Goal: Task Accomplishment & Management: Manage account settings

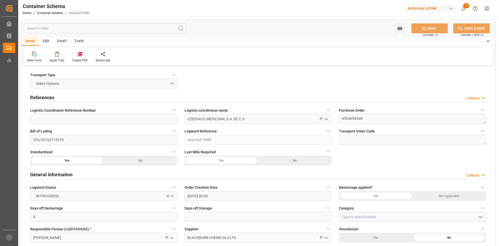
scroll to position [756, 0]
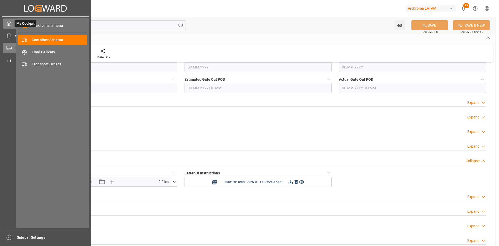
click at [9, 25] on icon at bounding box center [9, 23] width 5 height 5
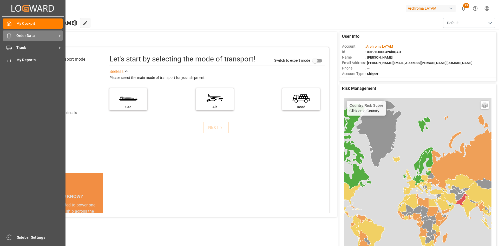
click at [34, 38] on span "Order Data" at bounding box center [36, 35] width 41 height 5
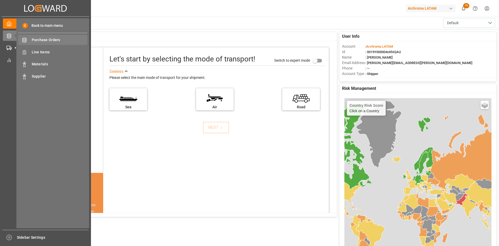
click at [46, 39] on span "Purchase Orders" at bounding box center [60, 39] width 56 height 5
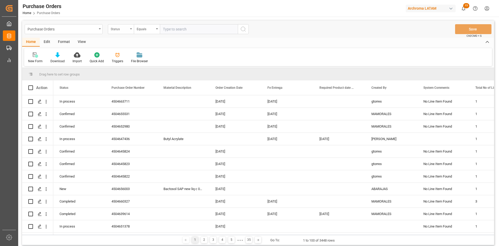
click at [124, 30] on div "Status" at bounding box center [120, 28] width 18 height 6
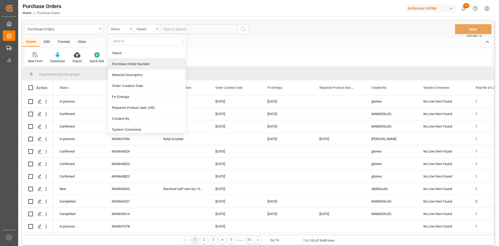
click at [139, 65] on div "Purchase Order Number" at bounding box center [147, 64] width 78 height 11
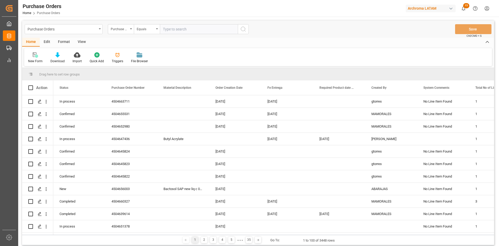
click at [172, 30] on input "text" at bounding box center [199, 29] width 78 height 10
paste input "4504661849"
type input "4504661849"
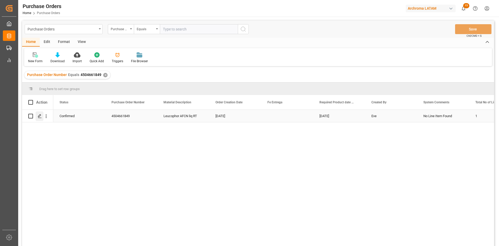
click at [41, 120] on div "Press SPACE to select this row." at bounding box center [40, 116] width 8 height 10
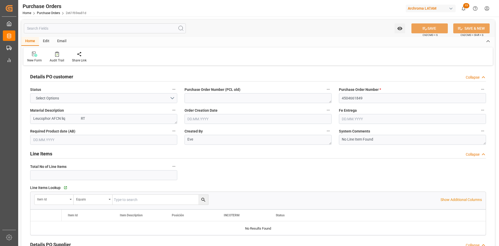
type input "1"
type input "[DATE]"
type input "15.09.2025"
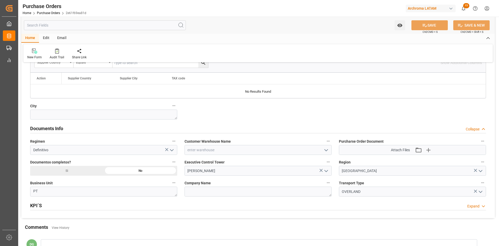
scroll to position [303, 0]
click at [328, 152] on icon "open menu" at bounding box center [326, 151] width 6 height 6
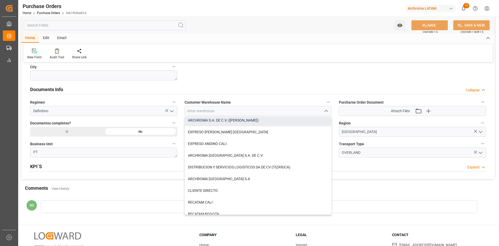
scroll to position [355, 0]
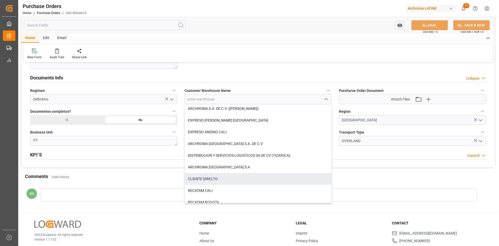
click at [217, 174] on div "CLIENTE DIRECTO" at bounding box center [258, 179] width 147 height 12
type input "CLIENTE DIRECTO"
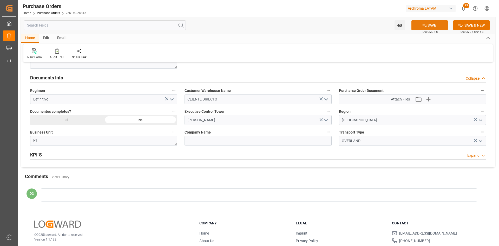
click at [435, 28] on button "SAVE" at bounding box center [430, 25] width 36 height 10
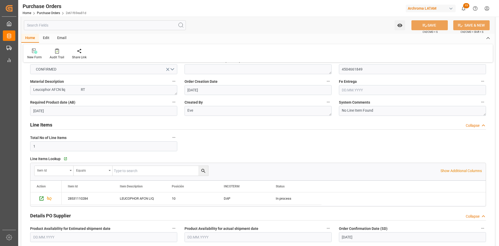
scroll to position [52, 0]
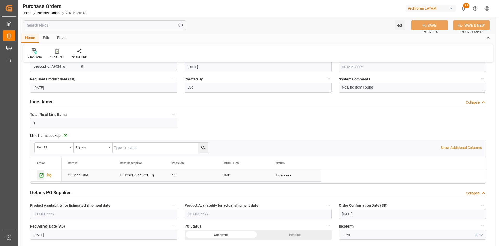
click at [42, 174] on icon "Press SPACE to select this row." at bounding box center [41, 174] width 5 height 5
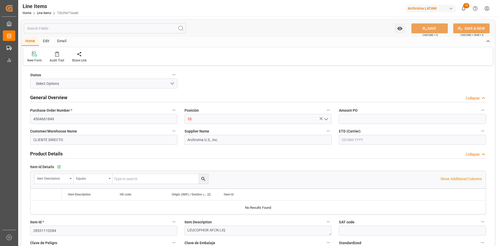
type input "12352402"
type input "20000"
type input "3204200200"
type input "[DATE] 17:39"
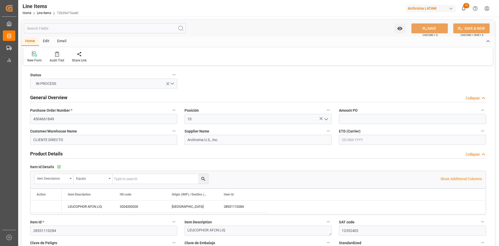
type input "[DATE] 16:31"
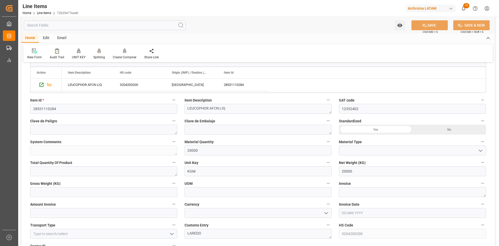
scroll to position [130, 0]
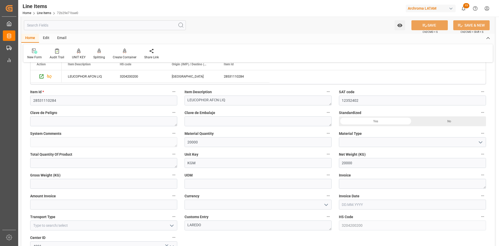
click at [403, 119] on div "Yes" at bounding box center [376, 121] width 74 height 10
drag, startPoint x: 349, startPoint y: 139, endPoint x: 374, endPoint y: 139, distance: 24.5
click at [349, 139] on input at bounding box center [412, 142] width 147 height 10
click at [482, 140] on icon "open menu" at bounding box center [481, 142] width 6 height 6
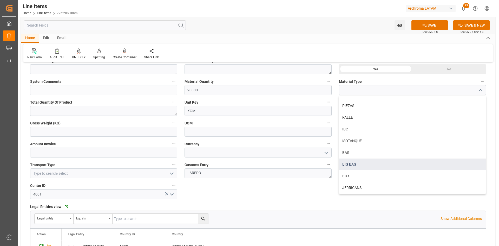
scroll to position [0, 0]
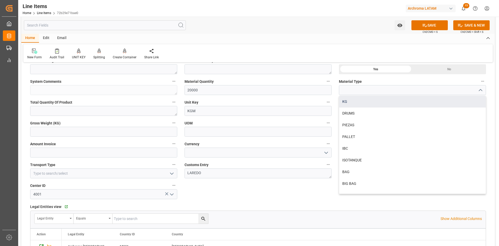
click at [358, 102] on div "KG" at bounding box center [412, 102] width 147 height 12
type input "KG"
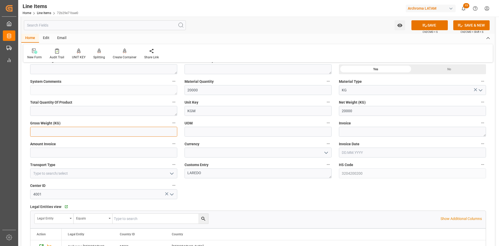
click at [106, 134] on input "text" at bounding box center [103, 132] width 147 height 10
click at [360, 134] on textarea at bounding box center [412, 132] width 147 height 10
type textarea "9021167377"
click at [125, 155] on input "text" at bounding box center [103, 152] width 147 height 10
type input "36921"
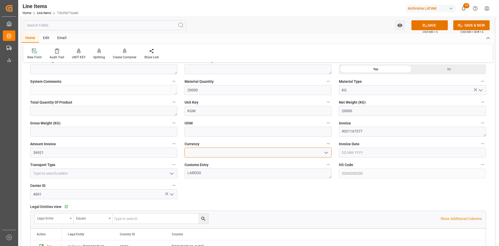
click at [321, 152] on input at bounding box center [258, 152] width 147 height 10
click at [327, 152] on icon "open menu" at bounding box center [326, 153] width 6 height 6
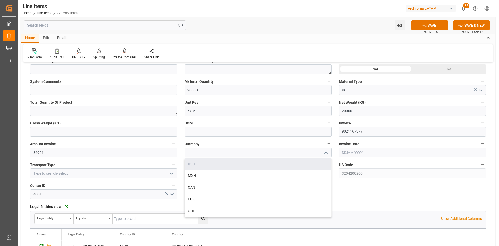
click at [205, 163] on div "USD" at bounding box center [258, 164] width 147 height 12
type input "USD"
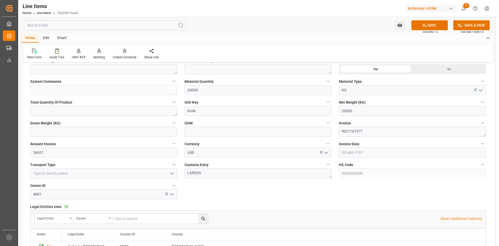
click at [380, 152] on input "text" at bounding box center [412, 152] width 147 height 10
click at [352, 164] on div "[DATE]" at bounding box center [376, 164] width 74 height 5
click at [379, 193] on div "11" at bounding box center [376, 194] width 7 height 6
type input "[DATE]"
click at [170, 175] on icon "open menu" at bounding box center [172, 173] width 6 height 6
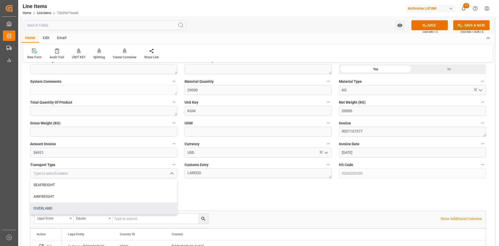
click at [68, 206] on div "OVERLAND" at bounding box center [103, 208] width 147 height 12
type input "OVERLAND"
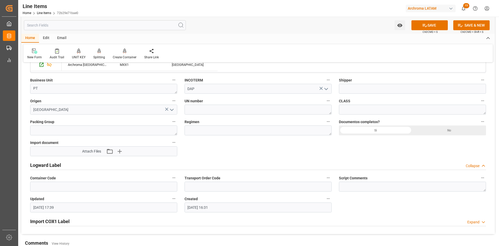
scroll to position [364, 0]
click at [119, 151] on icon "button" at bounding box center [119, 150] width 5 height 5
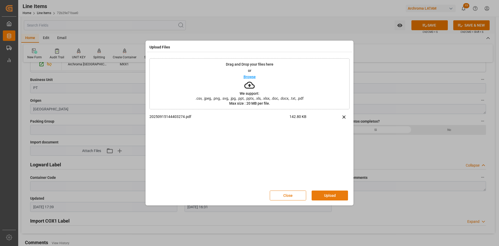
click at [332, 194] on button "Upload" at bounding box center [330, 195] width 36 height 10
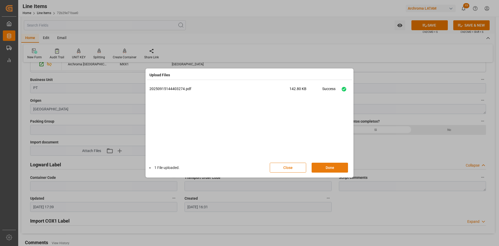
click at [335, 165] on button "Done" at bounding box center [330, 168] width 36 height 10
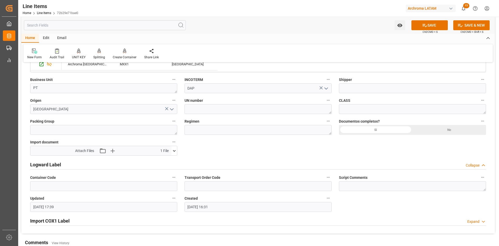
click at [370, 129] on div "Si" at bounding box center [376, 130] width 74 height 10
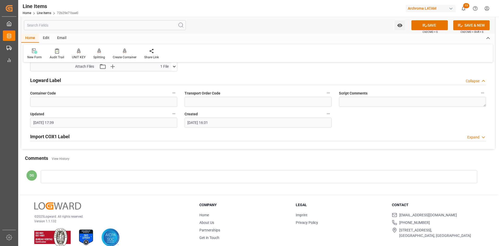
scroll to position [456, 0]
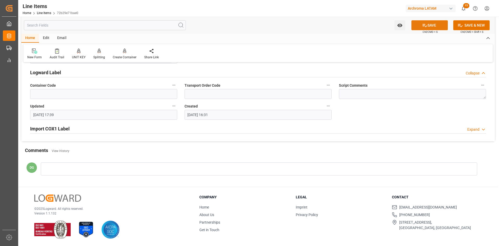
click at [428, 25] on button "SAVE" at bounding box center [430, 25] width 36 height 10
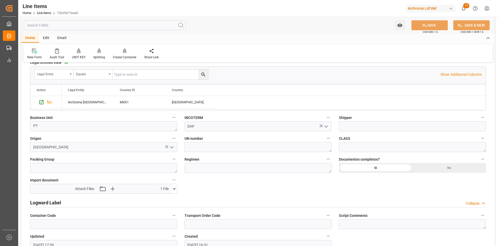
type textarea "20000 KG"
type input "[DATE] 17:44"
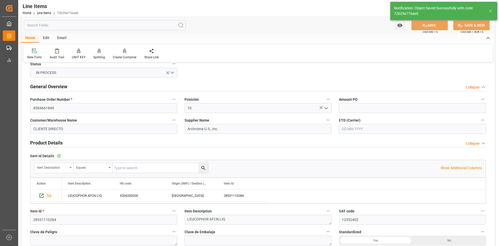
scroll to position [0, 0]
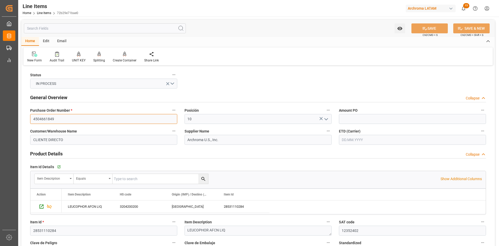
click at [51, 120] on input "4504661849" at bounding box center [103, 119] width 147 height 10
click at [48, 14] on link "Line Items" at bounding box center [44, 13] width 14 height 4
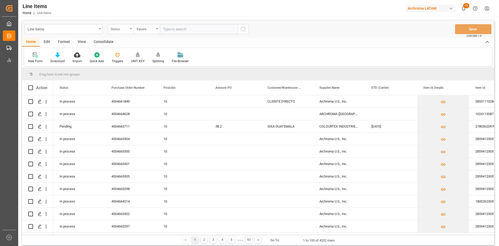
click at [129, 29] on div "Status" at bounding box center [121, 29] width 26 height 10
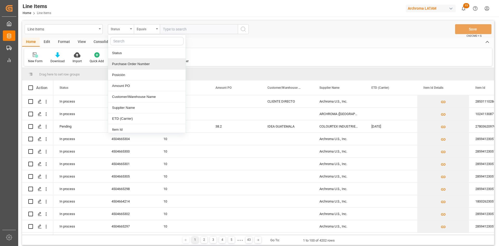
click at [135, 65] on div "Purchase Order Number" at bounding box center [147, 64] width 78 height 11
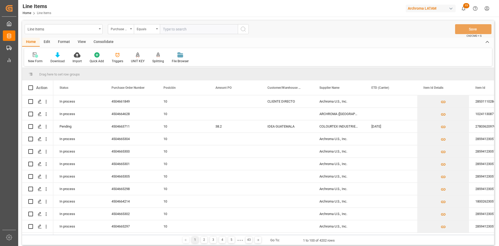
click at [171, 30] on input "text" at bounding box center [199, 29] width 78 height 10
paste input "4504661849"
type input "4504661849"
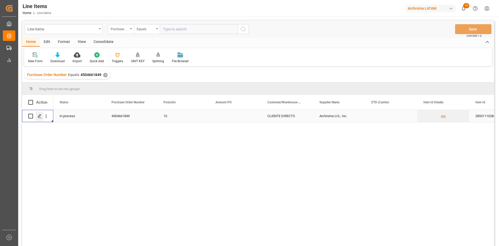
click at [40, 113] on div "Press SPACE to select this row." at bounding box center [40, 116] width 8 height 10
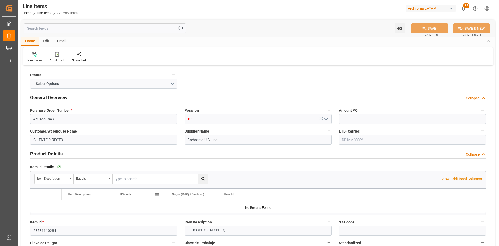
type input "12352402"
type input "20000"
type input "36921"
type input "3204200200"
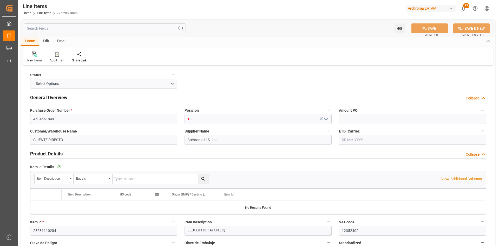
type input "[DATE]"
type input "[DATE] 17:44"
type input "[DATE] 16:31"
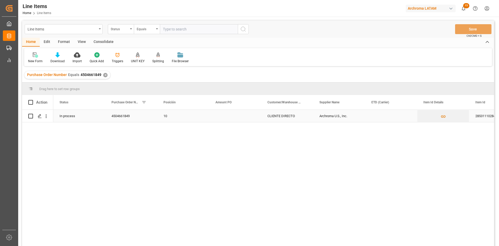
click at [30, 116] on input "Press Space to toggle row selection (unchecked)" at bounding box center [30, 116] width 5 height 5
checkbox input "true"
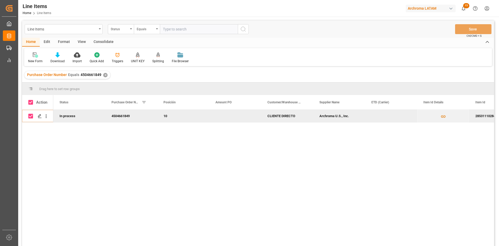
click at [99, 41] on div "Consolidate" at bounding box center [104, 42] width 28 height 9
click at [40, 54] on icon at bounding box center [41, 55] width 4 height 4
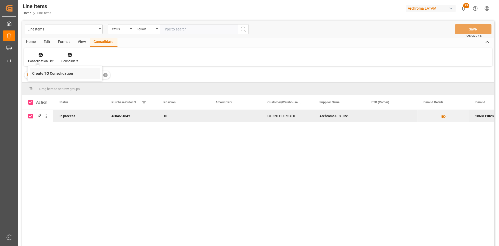
click at [47, 73] on div "Line Items Status Equals Save Ctrl/CMD + S Home Edit Format View Consolidate Co…" at bounding box center [258, 140] width 472 height 239
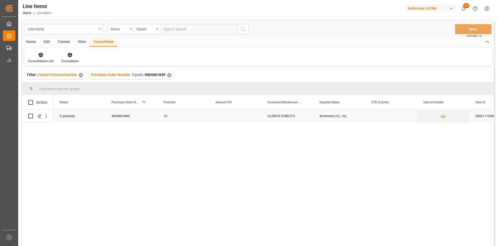
click at [30, 116] on input "Press Space to toggle row selection (unchecked)" at bounding box center [30, 116] width 5 height 5
checkbox input "true"
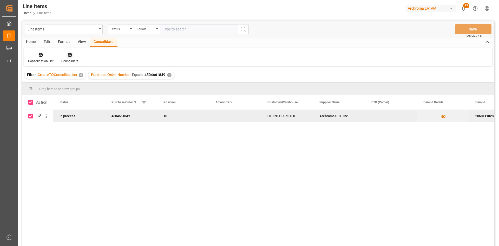
click at [69, 56] on icon at bounding box center [70, 55] width 4 height 4
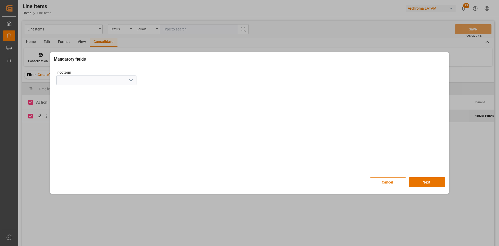
click at [129, 80] on icon "open menu" at bounding box center [131, 80] width 6 height 6
click at [72, 153] on div "DAP" at bounding box center [97, 157] width 80 height 12
type input "DAP"
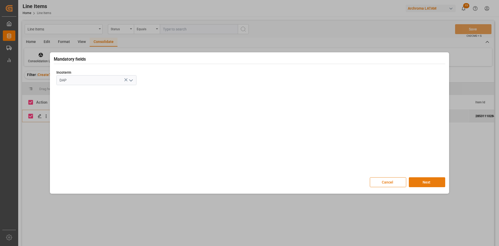
click at [434, 183] on button "Next" at bounding box center [427, 182] width 36 height 10
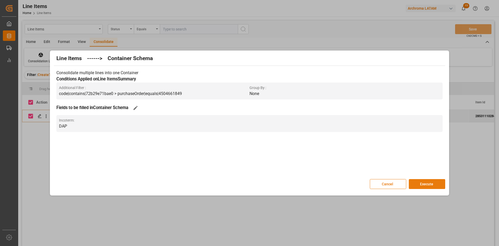
click at [433, 185] on button "Execute" at bounding box center [427, 184] width 36 height 10
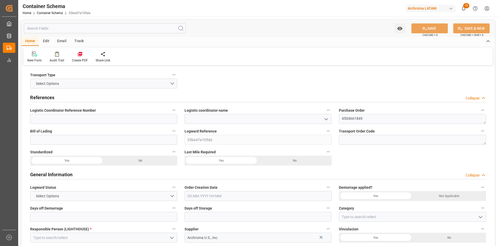
type input "0"
type input "1"
type input "20000"
type input "0"
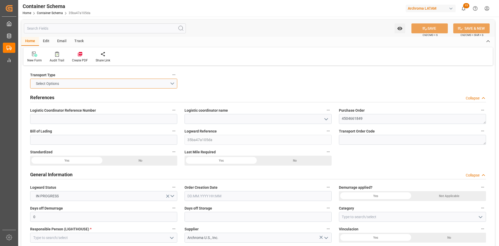
click at [171, 85] on button "Select Options" at bounding box center [103, 84] width 147 height 10
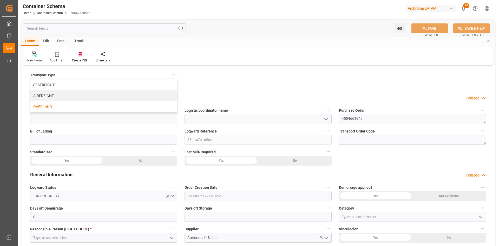
click at [59, 106] on div "OVERLAND" at bounding box center [103, 106] width 147 height 11
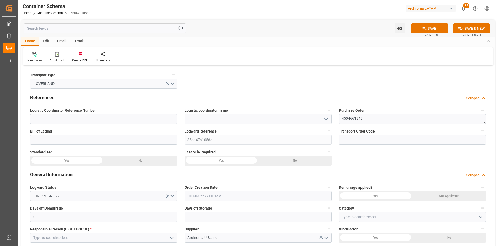
click at [326, 117] on icon "open menu" at bounding box center [326, 119] width 6 height 6
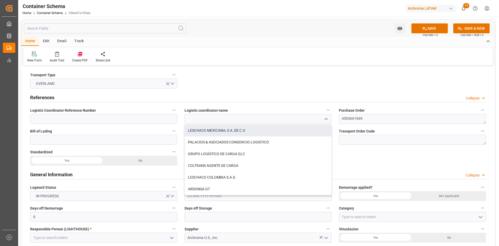
click at [239, 127] on div "LESCHACO MEXICANA, S.A. DE C.V." at bounding box center [258, 131] width 147 height 12
type input "LESCHACO MEXICANA, S.A. DE C.V."
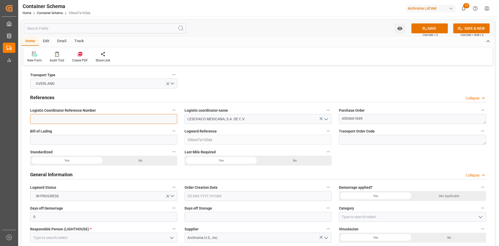
click at [133, 117] on input at bounding box center [103, 119] width 147 height 10
paste input "250906990181"
type input "250906990181"
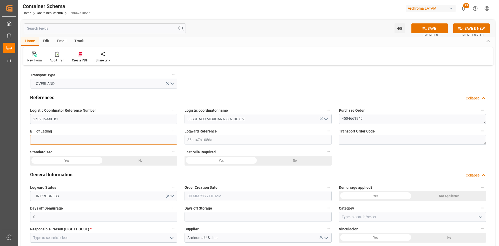
click at [94, 139] on input at bounding box center [103, 140] width 147 height 10
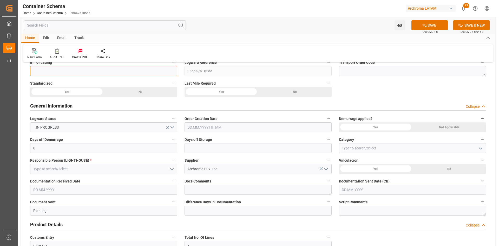
scroll to position [78, 0]
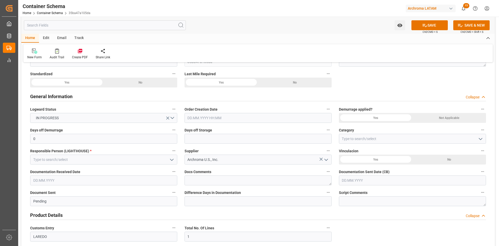
click at [241, 119] on input "text" at bounding box center [258, 118] width 147 height 10
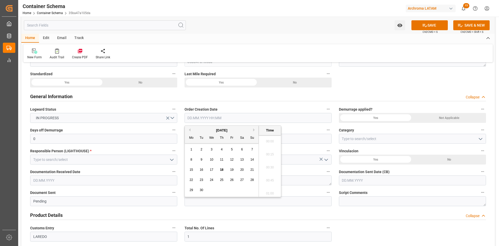
scroll to position [587, 0]
click at [201, 128] on div "[DATE]" at bounding box center [222, 130] width 74 height 5
click at [199, 169] on div "16" at bounding box center [201, 170] width 7 height 6
type input "16.09.2025 00:00"
click at [396, 120] on div "Yes" at bounding box center [376, 118] width 74 height 10
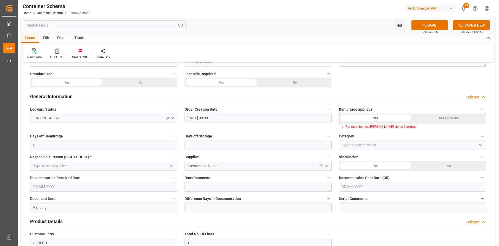
click at [444, 115] on div "Not Applicable" at bounding box center [449, 118] width 73 height 10
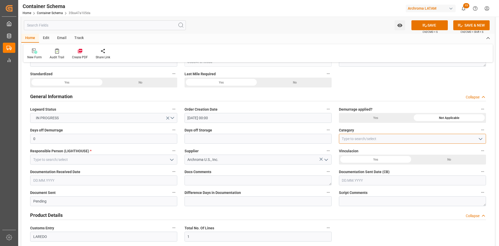
click at [354, 138] on input at bounding box center [412, 139] width 147 height 10
click at [482, 140] on icon "open menu" at bounding box center [481, 139] width 6 height 6
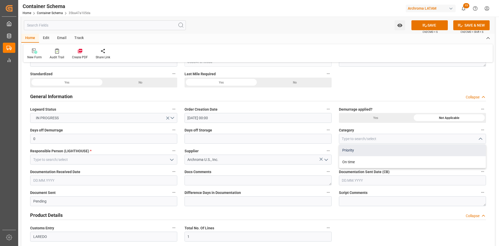
click at [357, 152] on div "Priority" at bounding box center [412, 150] width 147 height 12
type input "Priority"
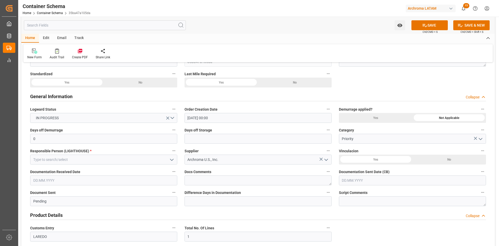
click at [172, 158] on icon "open menu" at bounding box center [172, 160] width 6 height 6
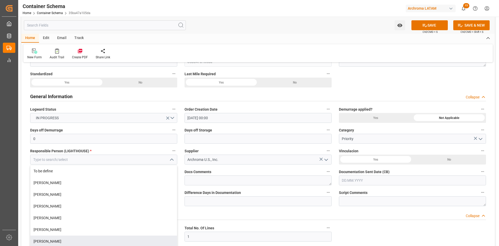
click at [53, 236] on div "Dalia Gutierrez" at bounding box center [103, 241] width 147 height 12
type input "Dalia Gutierrez"
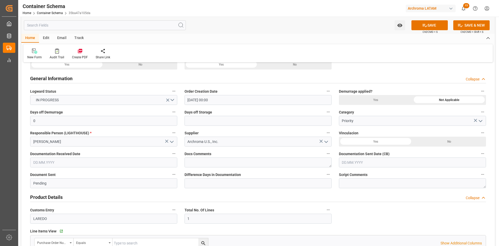
scroll to position [104, 0]
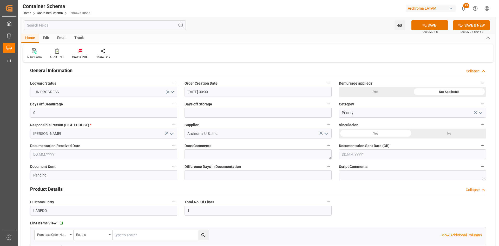
click at [432, 133] on div "No" at bounding box center [450, 134] width 74 height 10
click at [80, 154] on input "text" at bounding box center [103, 154] width 147 height 10
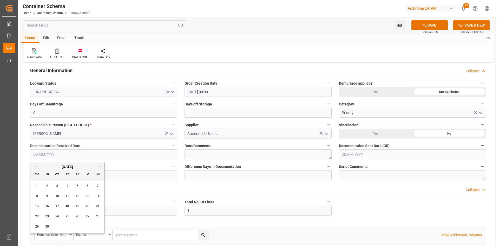
click at [47, 165] on div "[DATE]" at bounding box center [67, 166] width 74 height 5
click at [37, 205] on span "15" at bounding box center [36, 206] width 3 height 4
type input "15.09.2025"
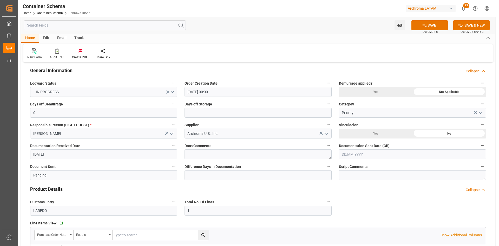
click at [381, 153] on input "text" at bounding box center [412, 154] width 147 height 10
click at [348, 204] on span "15" at bounding box center [345, 206] width 3 height 4
type input "15.09.2025"
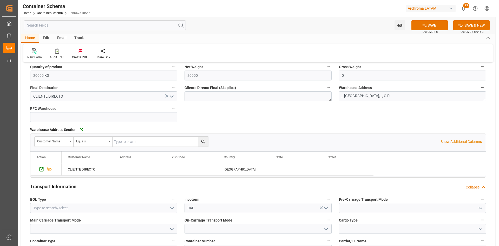
scroll to position [338, 0]
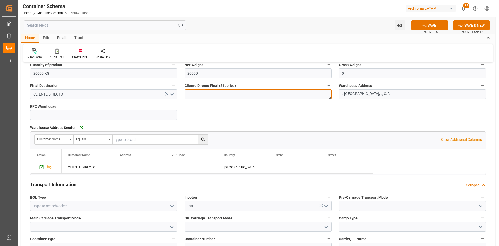
click at [277, 97] on textarea at bounding box center [258, 94] width 147 height 10
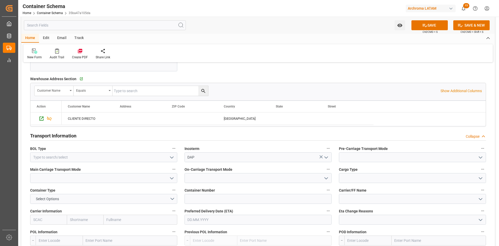
scroll to position [390, 0]
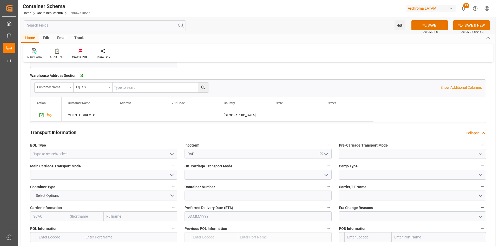
type textarea "BIPAPEL"
click at [173, 153] on icon "open menu" at bounding box center [172, 154] width 6 height 6
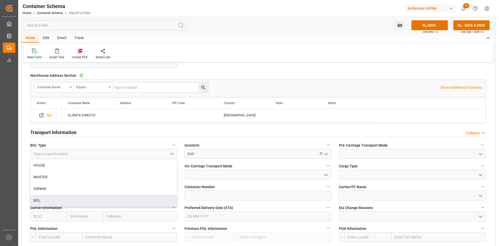
click at [56, 197] on div "BOL" at bounding box center [103, 201] width 147 height 12
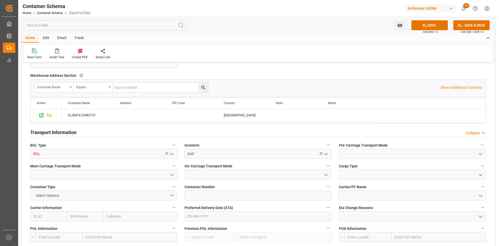
type input "BOL"
click at [479, 155] on icon "open menu" at bounding box center [481, 154] width 6 height 6
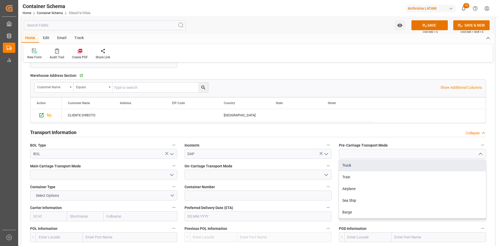
drag, startPoint x: 368, startPoint y: 164, endPoint x: 229, endPoint y: 182, distance: 139.3
click at [367, 164] on div "Truck" at bounding box center [412, 165] width 147 height 12
type input "Truck"
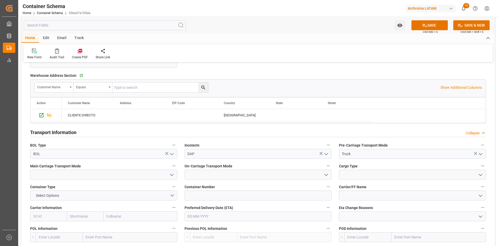
click at [170, 174] on icon "open menu" at bounding box center [172, 175] width 6 height 6
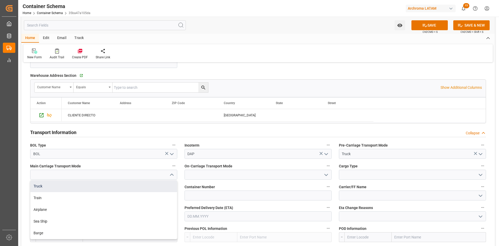
click at [54, 188] on div "Truck" at bounding box center [103, 186] width 147 height 12
type input "Truck"
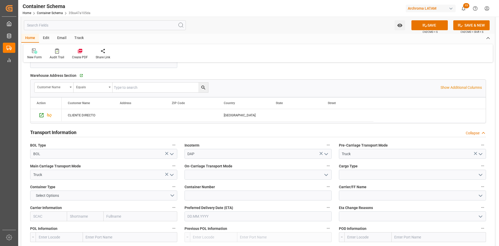
click at [325, 175] on button "open menu" at bounding box center [326, 175] width 8 height 8
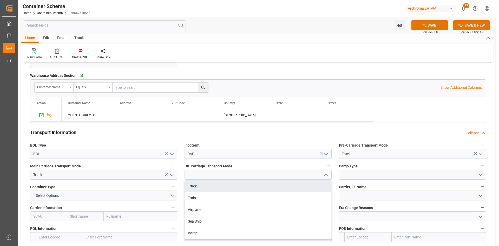
click at [259, 189] on div "Truck" at bounding box center [258, 186] width 147 height 12
type input "Truck"
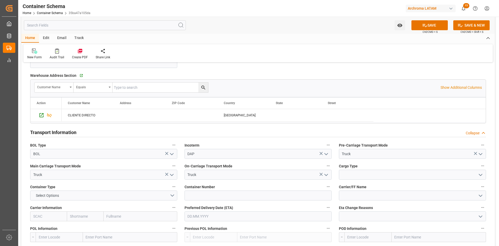
click at [482, 173] on icon "open menu" at bounding box center [481, 175] width 6 height 6
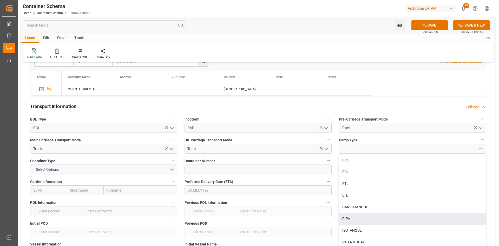
click at [351, 220] on div "PIPA" at bounding box center [412, 219] width 147 height 12
type input "PIPA"
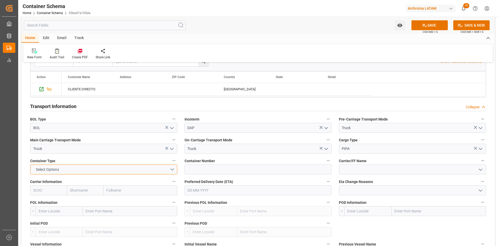
click at [173, 169] on button "Select Options" at bounding box center [103, 169] width 147 height 10
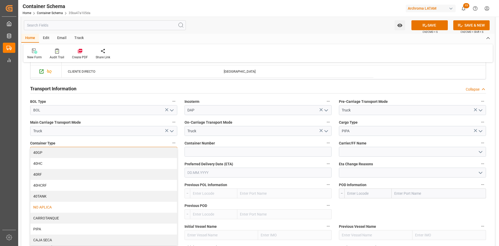
scroll to position [442, 0]
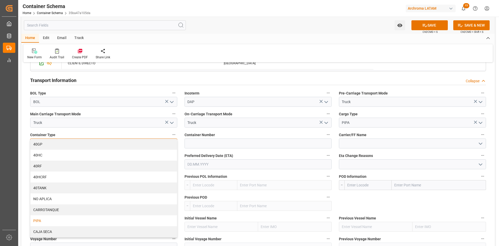
click at [58, 221] on div "PIPA" at bounding box center [103, 220] width 147 height 11
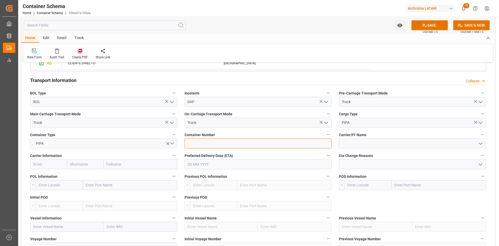
click at [294, 144] on input at bounding box center [258, 143] width 147 height 10
type input "701834"
click at [479, 143] on icon "open menu" at bounding box center [481, 143] width 6 height 6
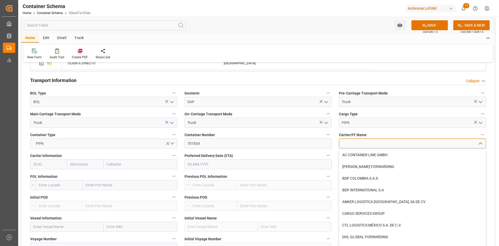
click at [452, 143] on input at bounding box center [412, 143] width 147 height 10
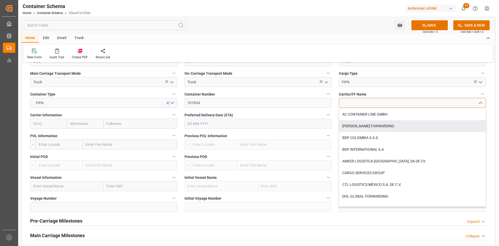
scroll to position [494, 0]
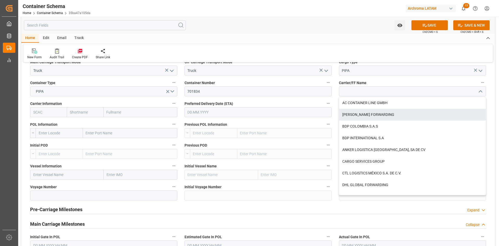
click at [108, 132] on input "text" at bounding box center [130, 133] width 94 height 10
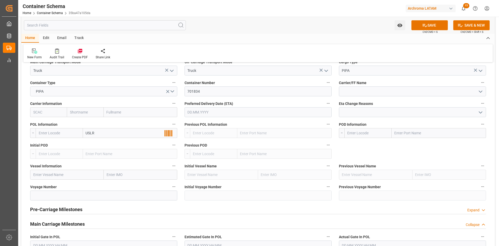
type input "USLRD"
click at [104, 146] on span "Laredo - USLRD" at bounding box center [98, 144] width 24 height 4
type input "USLRD"
type input "Laredo"
click at [414, 130] on input "text" at bounding box center [439, 133] width 94 height 10
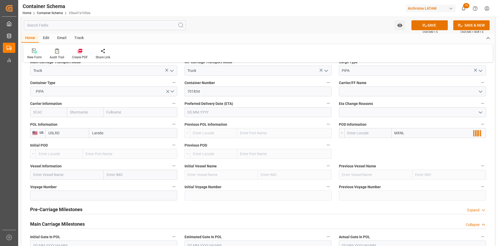
type input "MXNLD"
click at [429, 141] on div "Nuevo Laredo - MXNLD" at bounding box center [413, 145] width 43 height 12
type input "MXNLD"
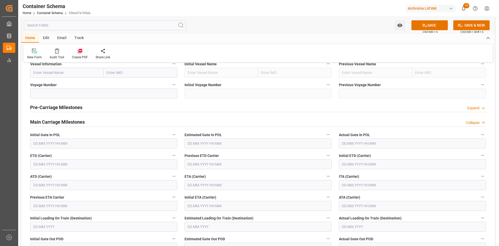
scroll to position [598, 0]
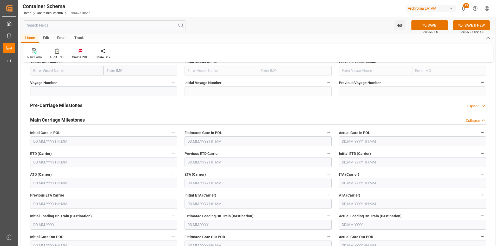
type input "Nuevo Laredo"
click at [58, 159] on input "text" at bounding box center [103, 162] width 147 height 10
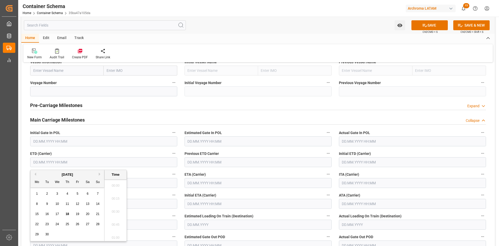
scroll to position [587, 0]
click at [79, 204] on div "12" at bounding box center [77, 204] width 7 height 6
type input "12.09.2025 00:00"
click at [209, 184] on input "text" at bounding box center [258, 183] width 147 height 10
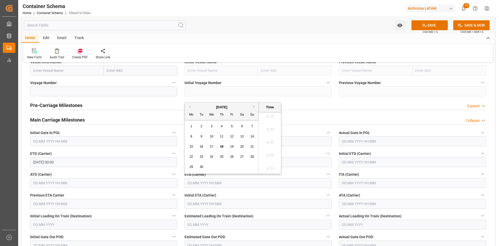
click at [193, 145] on div "15" at bounding box center [191, 147] width 7 height 6
type input "15.09.2025 00:00"
click at [431, 27] on button "SAVE" at bounding box center [430, 25] width 36 height 10
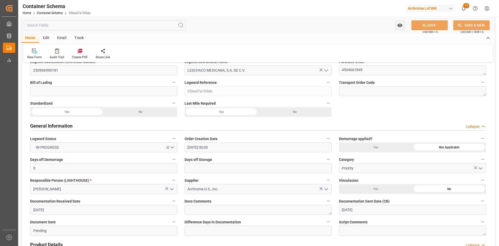
scroll to position [5, 0]
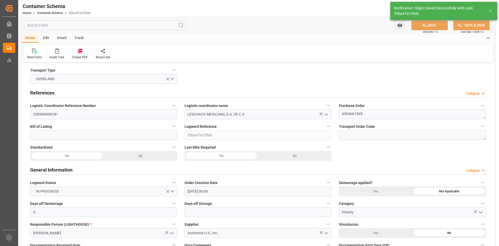
type input "250906990181"
type input "Document Sent"
type input "MXNLD"
type input "Nuevo Laredo"
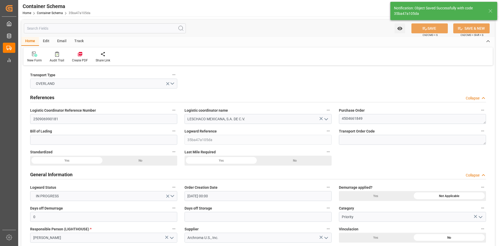
type input "15.09.2025 00:00"
